Goal: Find contact information: Find contact information

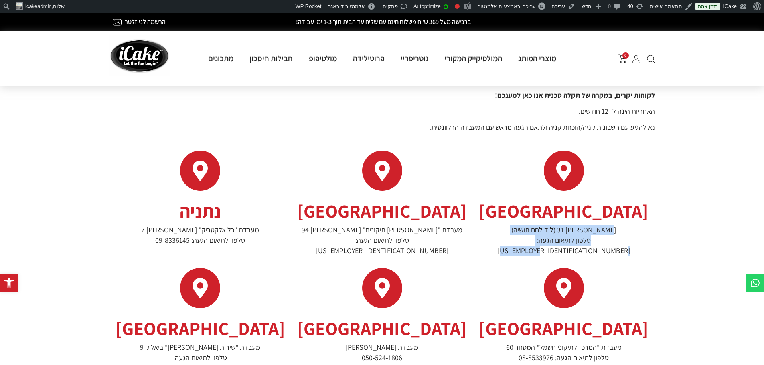
drag, startPoint x: 515, startPoint y: 241, endPoint x: 604, endPoint y: 225, distance: 90.1
click at [604, 225] on p "[PERSON_NAME] 31 (ליד לחם תושיה) טלפון לתיאום הגעה: [US_EMPLOYER_IDENTIFICATION…" at bounding box center [564, 240] width 174 height 31
copy p "[PERSON_NAME] 31 (ליד לחם תושיה) טלפון לתיאום הגעה: [US_EMPLOYER_IDENTIFICATION…"
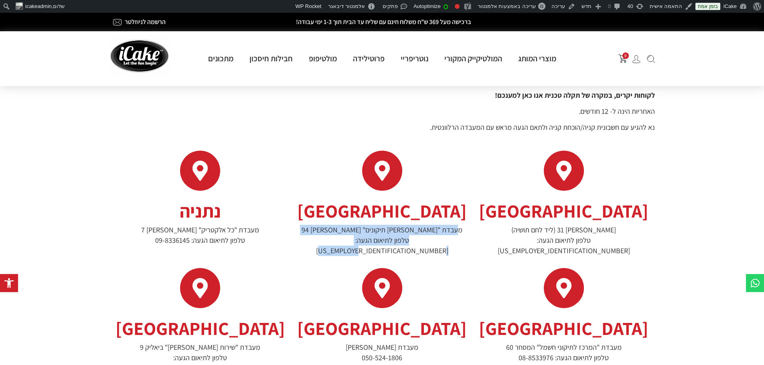
drag, startPoint x: 334, startPoint y: 241, endPoint x: 423, endPoint y: 228, distance: 90.8
click at [423, 228] on p "מעבדת "[PERSON_NAME] תיקונים" [PERSON_NAME] 94 טלפון לתיאום הגעה: [US_EMPLOYER_…" at bounding box center [382, 240] width 174 height 31
copy p "מעבדת "[PERSON_NAME] תיקונים" [PERSON_NAME] 94 טלפון לתיאום הגעה: [US_EMPLOYER_…"
drag, startPoint x: 155, startPoint y: 239, endPoint x: 243, endPoint y: 229, distance: 88.4
click at [243, 229] on p "מעבדת "כל אלקטריק" [PERSON_NAME] 7 טלפון לתיאום הגעה: 09-8336145" at bounding box center [200, 235] width 174 height 21
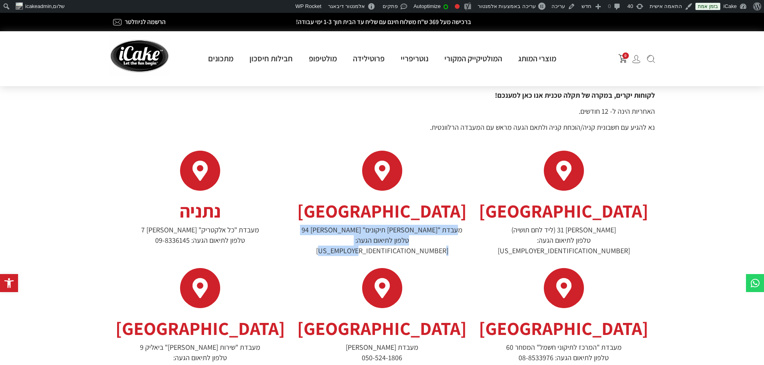
copy p "מעבדת "כל אלקטריק" [PERSON_NAME] 7 טלפון לתיאום הגעה: 09-8336145"
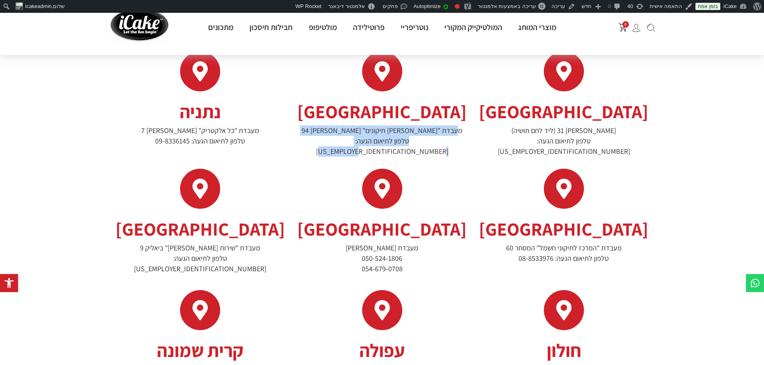
scroll to position [120, 0]
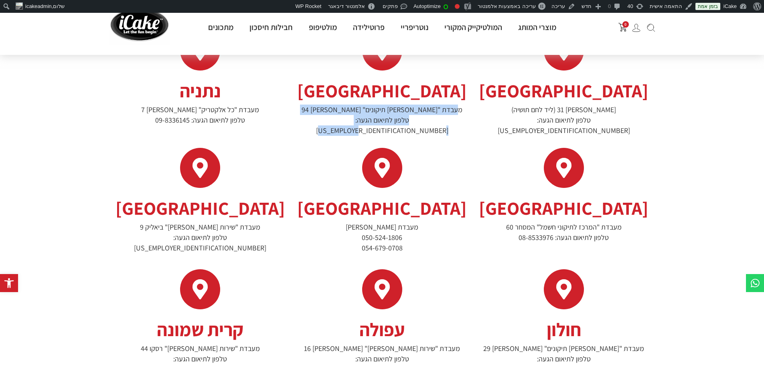
drag, startPoint x: 517, startPoint y: 228, endPoint x: 623, endPoint y: 213, distance: 107.7
click at [623, 222] on p "מעבדת "המרכז לתיקוני חשמל" המסחר 60 טלפון לתיאום הגעה: 08-8533976" at bounding box center [564, 232] width 174 height 21
copy p "מעבדת "המרכז לתיקוני חשמל" המסחר 60 טלפון לתיאום הגעה: 08-8533976"
click at [356, 233] on p "מעבדת [PERSON_NAME] 050-524-1806 054-679-0708" at bounding box center [382, 237] width 174 height 31
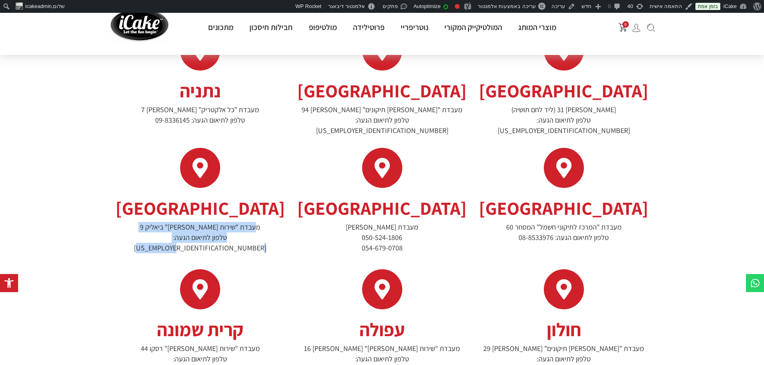
drag, startPoint x: 155, startPoint y: 227, endPoint x: 247, endPoint y: 215, distance: 92.6
click at [247, 222] on p "מעבדת "שירות [PERSON_NAME]" ביאליק 9 טלפון לתיאום הגעה: [US_EMPLOYER_IDENTIFICA…" at bounding box center [200, 237] width 174 height 31
copy p "מעבדת "שירות [PERSON_NAME]" ביאליק 9 טלפון לתיאום הגעה: [US_EMPLOYER_IDENTIFICA…"
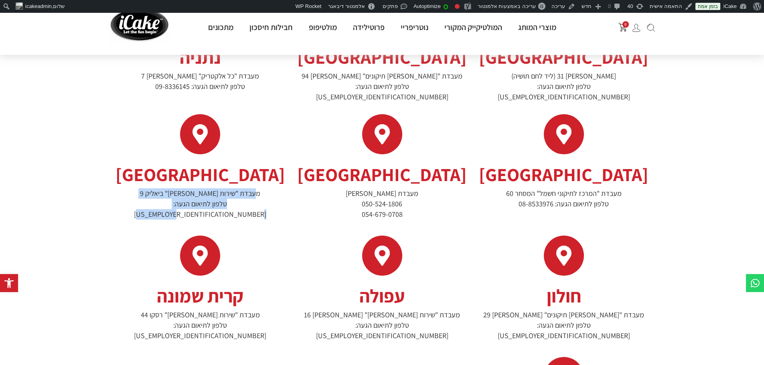
scroll to position [200, 0]
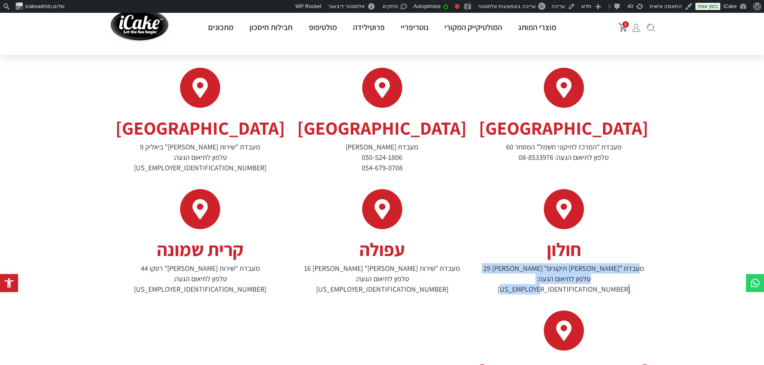
drag, startPoint x: 511, startPoint y: 268, endPoint x: 609, endPoint y: 256, distance: 99.4
click at [609, 263] on p "מעבדת "[PERSON_NAME] תיקונים" [PERSON_NAME] 29 טלפון לתיאום הגעה: [US_EMPLOYER_…" at bounding box center [564, 278] width 174 height 31
copy p "מעבדת "[PERSON_NAME] תיקונים" [PERSON_NAME] 29 טלפון לתיאום הגעה: [US_EMPLOYER_…"
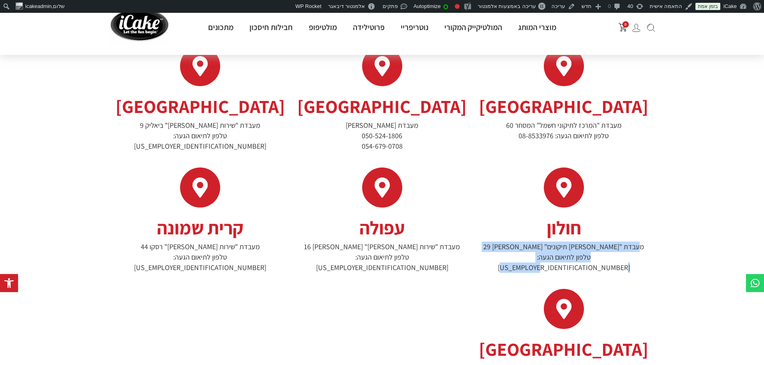
scroll to position [241, 0]
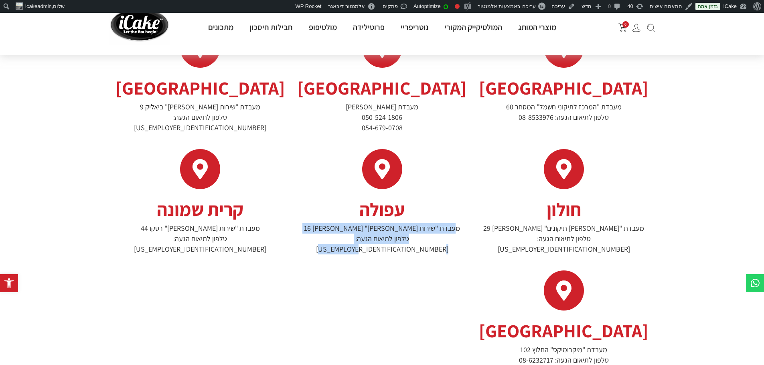
drag, startPoint x: 328, startPoint y: 229, endPoint x: 427, endPoint y: 218, distance: 100.0
click at [427, 223] on p "מעבדת "שירות [PERSON_NAME]" [PERSON_NAME] 16 טלפון לתיאום הגעה: [US_EMPLOYER_ID…" at bounding box center [382, 238] width 174 height 31
copy p "מעבדת "שירות [PERSON_NAME]" [PERSON_NAME] 16 טלפון לתיאום הגעה: [US_EMPLOYER_ID…"
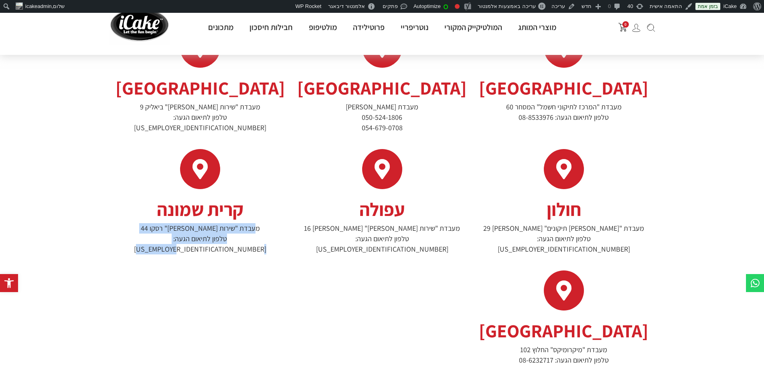
drag, startPoint x: 150, startPoint y: 228, endPoint x: 241, endPoint y: 214, distance: 91.6
click at [241, 223] on p "מעבדת "שירות [PERSON_NAME]" רסקו 44 טלפון לתיאום הגעה: [US_EMPLOYER_IDENTIFICAT…" at bounding box center [200, 238] width 174 height 31
copy p "מעבדת "שירות [PERSON_NAME]" רסקו 44 טלפון לתיאום הגעה: [US_EMPLOYER_IDENTIFICAT…"
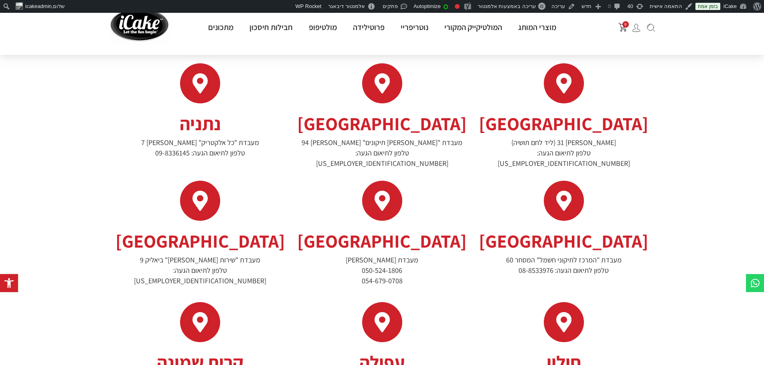
scroll to position [80, 0]
